Goal: Task Accomplishment & Management: Use online tool/utility

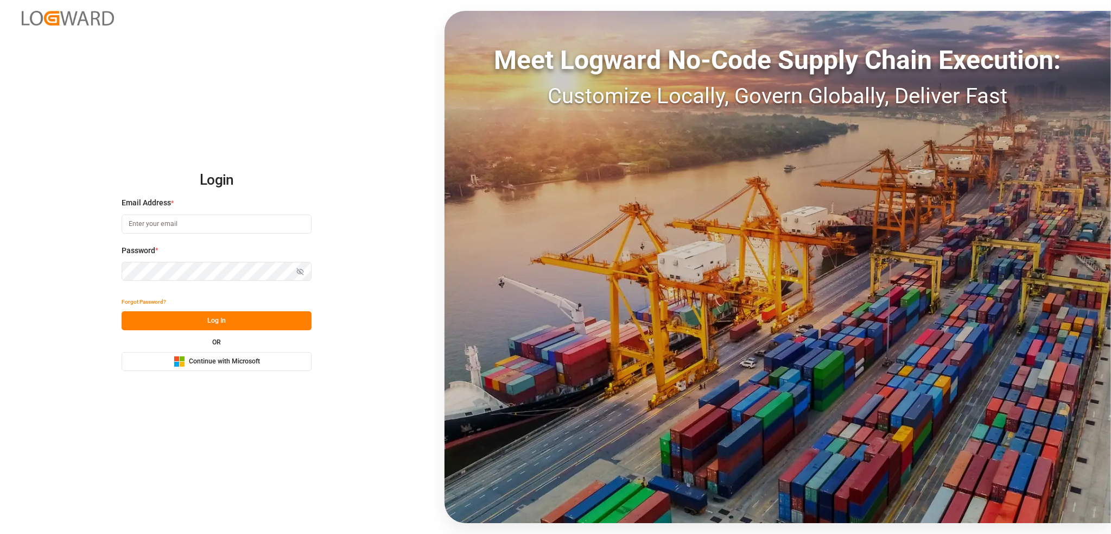
click at [249, 361] on span "Continue with Microsoft" at bounding box center [224, 362] width 71 height 10
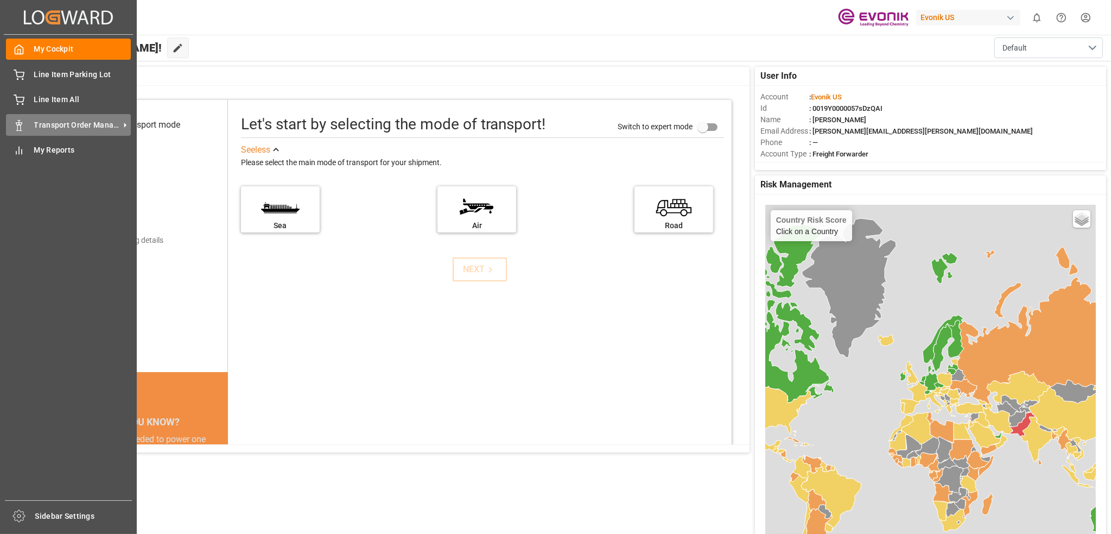
click at [109, 126] on span "Transport Order Management" at bounding box center [77, 124] width 86 height 11
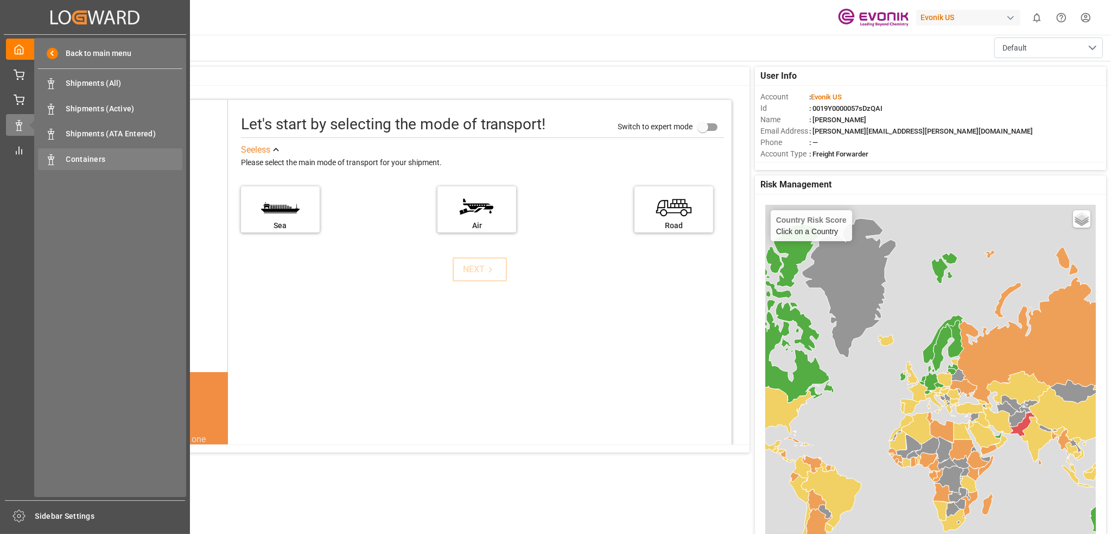
click at [106, 162] on span "Containers" at bounding box center [124, 159] width 117 height 11
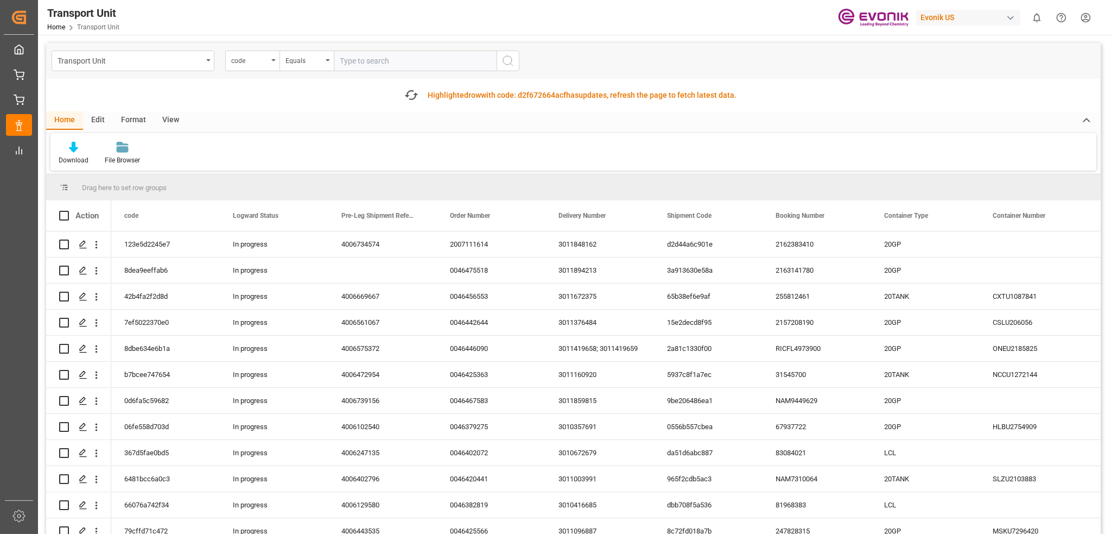
click at [836, 154] on div "Download File Browser" at bounding box center [573, 151] width 1046 height 37
